Goal: Navigation & Orientation: Find specific page/section

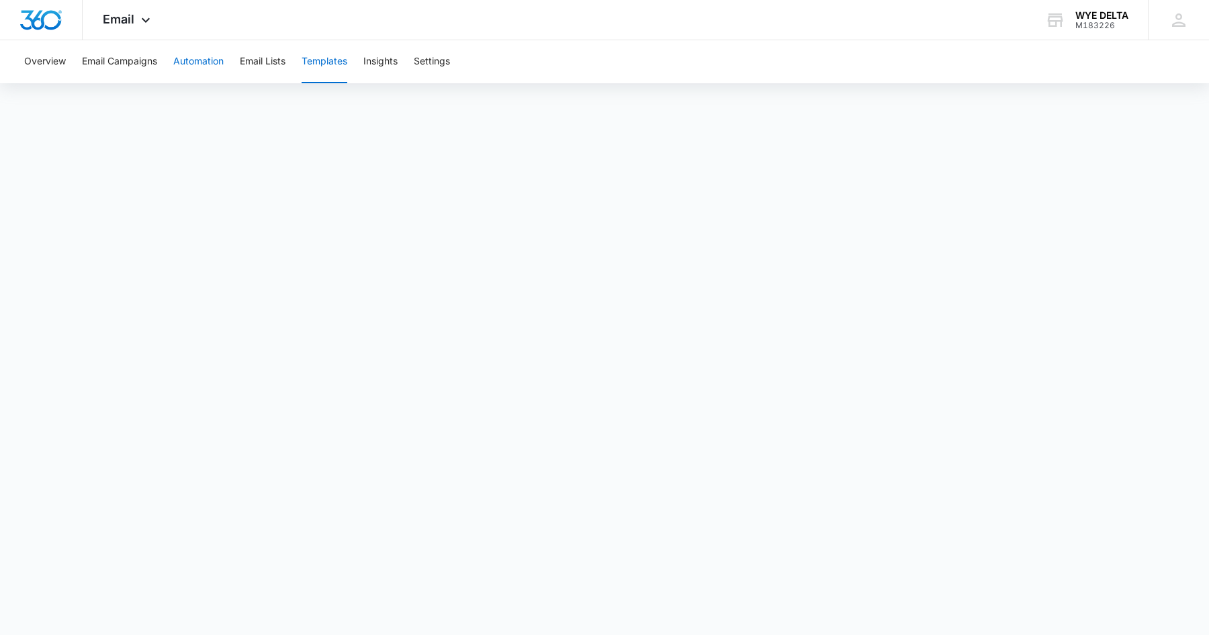
click at [207, 60] on button "Automation" at bounding box center [198, 61] width 50 height 43
click at [334, 66] on button "Templates" at bounding box center [324, 61] width 46 height 43
click at [207, 60] on button "Automation" at bounding box center [198, 61] width 50 height 43
click at [274, 62] on button "Email Lists" at bounding box center [263, 61] width 46 height 43
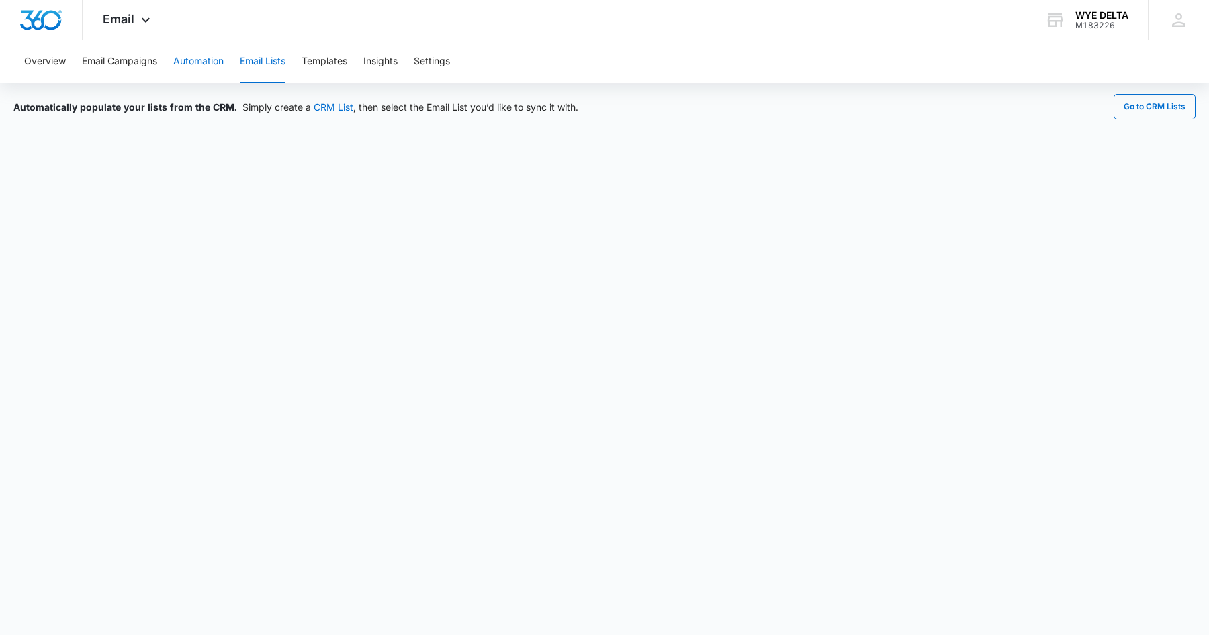
click at [220, 66] on button "Automation" at bounding box center [198, 61] width 50 height 43
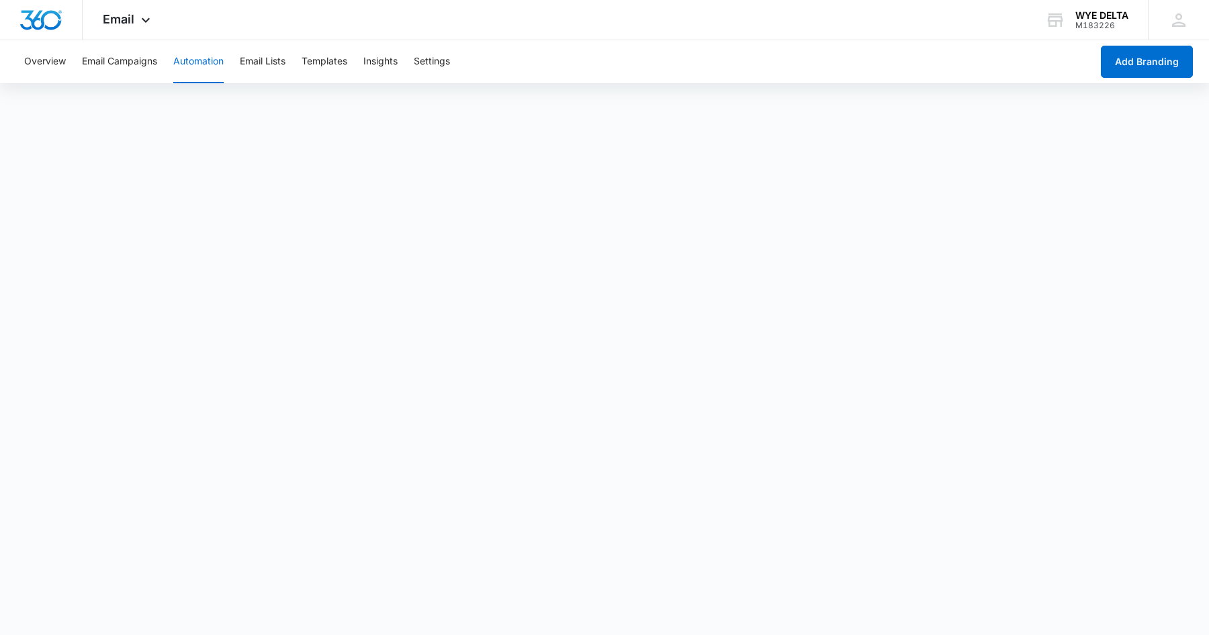
click at [207, 62] on button "Automation" at bounding box center [198, 61] width 50 height 43
click at [281, 59] on button "Email Lists" at bounding box center [263, 61] width 46 height 43
click at [209, 61] on button "Automation" at bounding box center [198, 61] width 50 height 43
click at [320, 58] on button "Templates" at bounding box center [324, 61] width 46 height 43
click at [200, 54] on button "Automation" at bounding box center [198, 61] width 50 height 43
